Goal: Find specific page/section: Find specific page/section

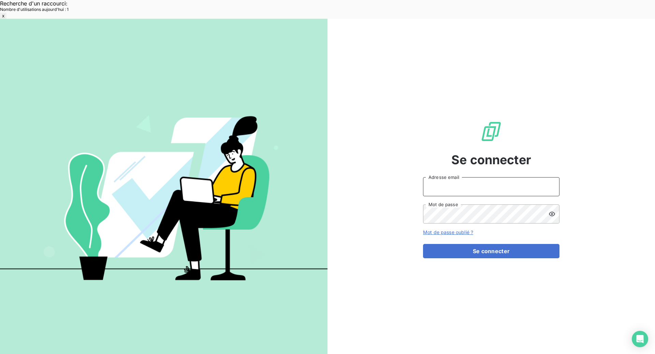
type input "[EMAIL_ADDRESS][DOMAIN_NAME]"
click at [507, 244] on button "Se connecter" at bounding box center [491, 251] width 136 height 14
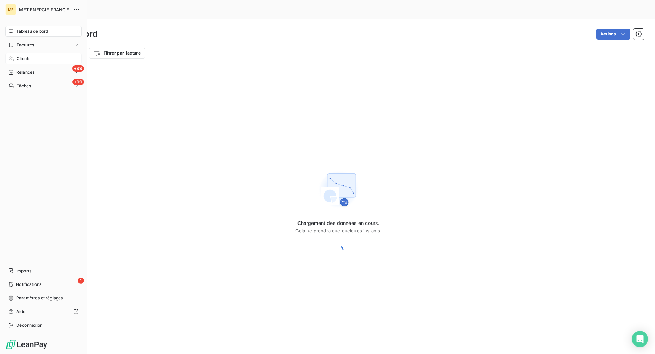
click at [21, 57] on span "Clients" at bounding box center [24, 59] width 14 height 6
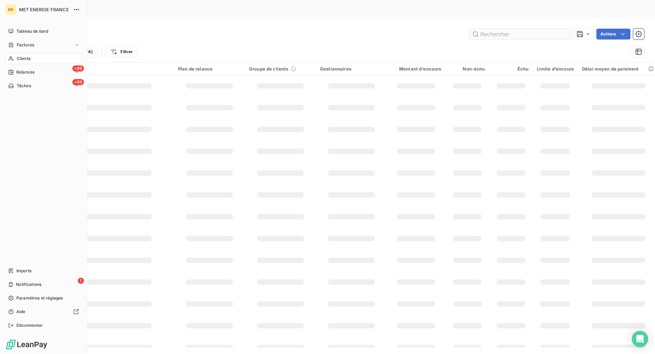
click at [527, 29] on input "text" at bounding box center [520, 34] width 102 height 11
click at [518, 29] on input "text" at bounding box center [520, 34] width 102 height 11
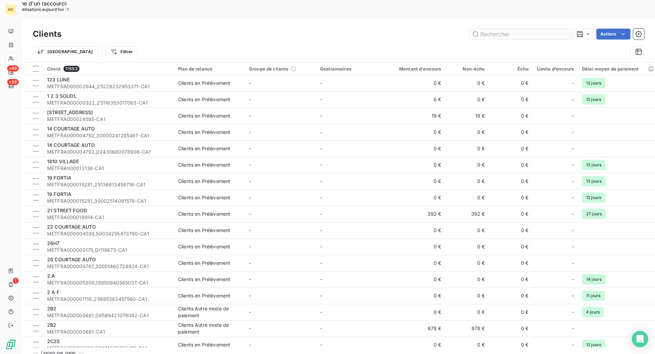
click at [518, 29] on input "text" at bounding box center [520, 34] width 102 height 11
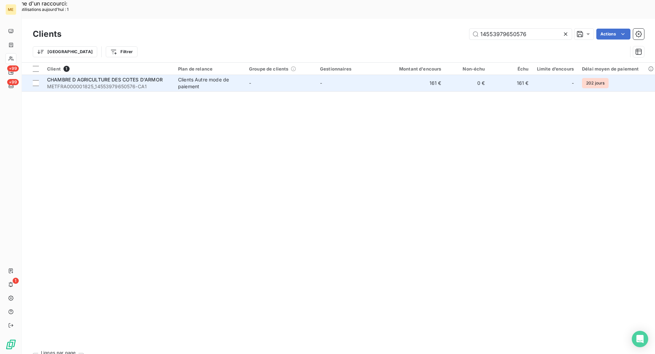
type input "14553979650576"
click at [169, 83] on span "METFRA000001825_14553979650576-CA1" at bounding box center [108, 86] width 123 height 7
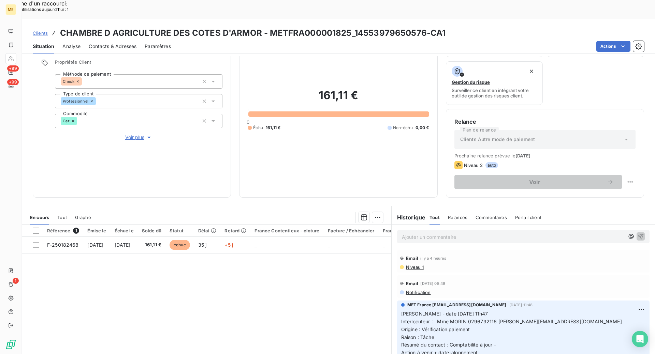
scroll to position [50, 0]
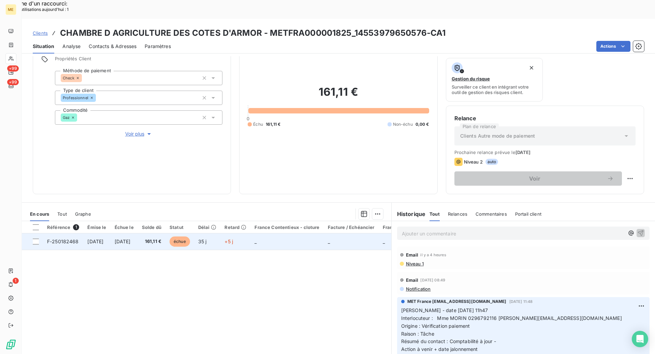
click at [67, 239] on span "F-250182468" at bounding box center [63, 242] width 32 height 6
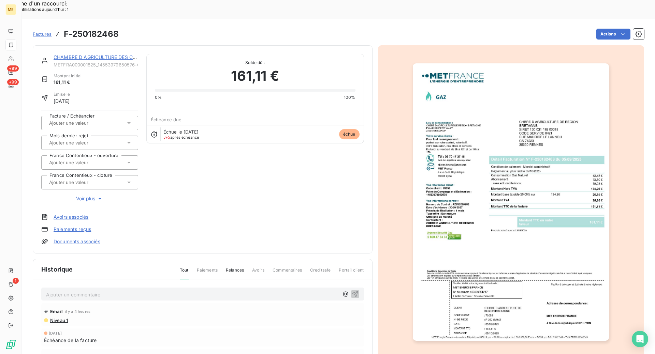
click at [491, 210] on img "button" at bounding box center [511, 202] width 196 height 278
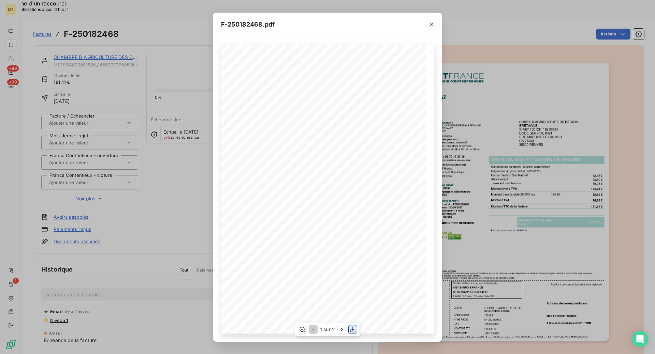
click at [353, 330] on icon "button" at bounding box center [352, 330] width 5 height 6
click at [431, 25] on icon "button" at bounding box center [431, 24] width 3 height 3
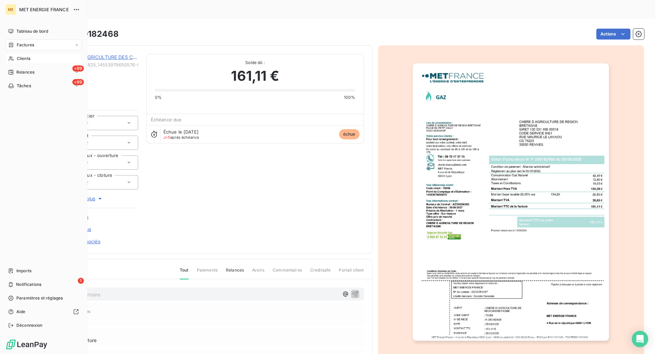
click at [24, 56] on span "Clients" at bounding box center [24, 59] width 14 height 6
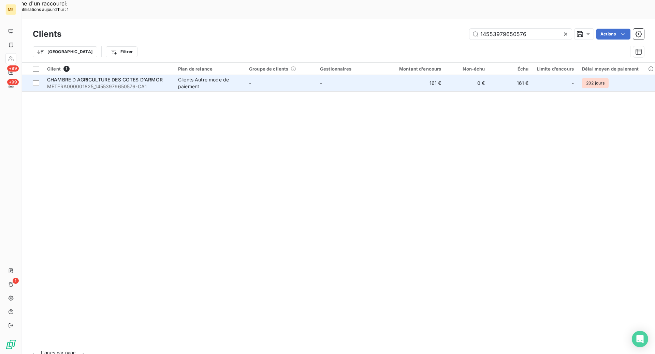
click at [158, 83] on span "METFRA000001825_14553979650576-CA1" at bounding box center [108, 86] width 123 height 7
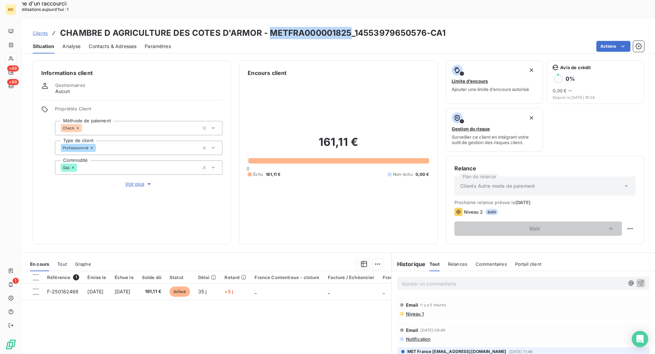
drag, startPoint x: 347, startPoint y: 13, endPoint x: 270, endPoint y: 13, distance: 77.0
click at [270, 27] on h3 "CHAMBRE D AGRICULTURE DES COTES D'ARMOR - METFRA000001825_14553979650576-CA1" at bounding box center [252, 33] width 385 height 12
copy h3 "METFRA000001825"
